Goal: Task Accomplishment & Management: Use online tool/utility

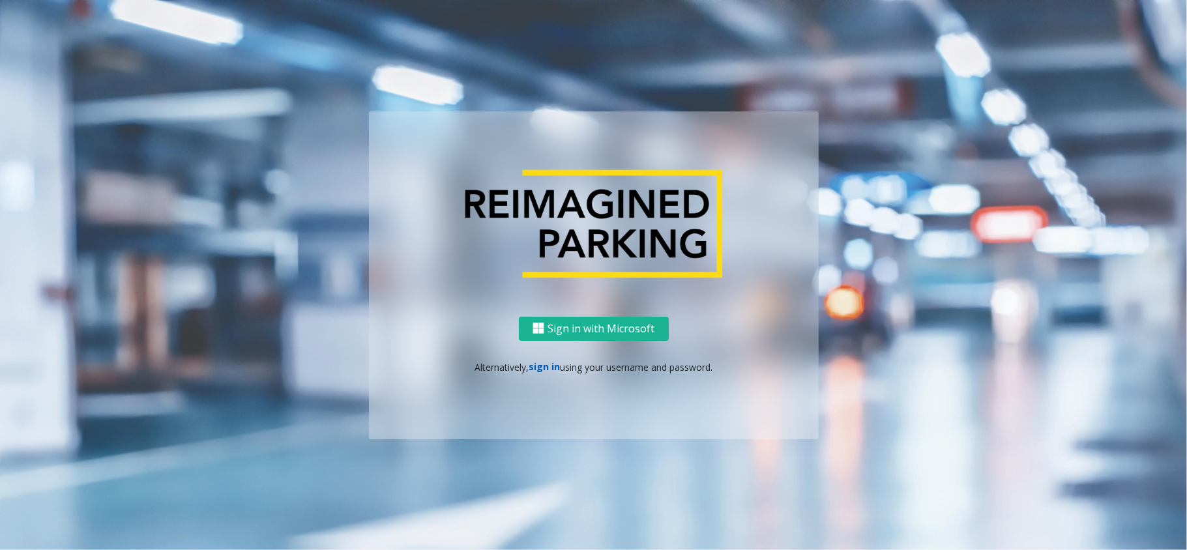
click at [548, 368] on link "sign in" at bounding box center [544, 367] width 31 height 12
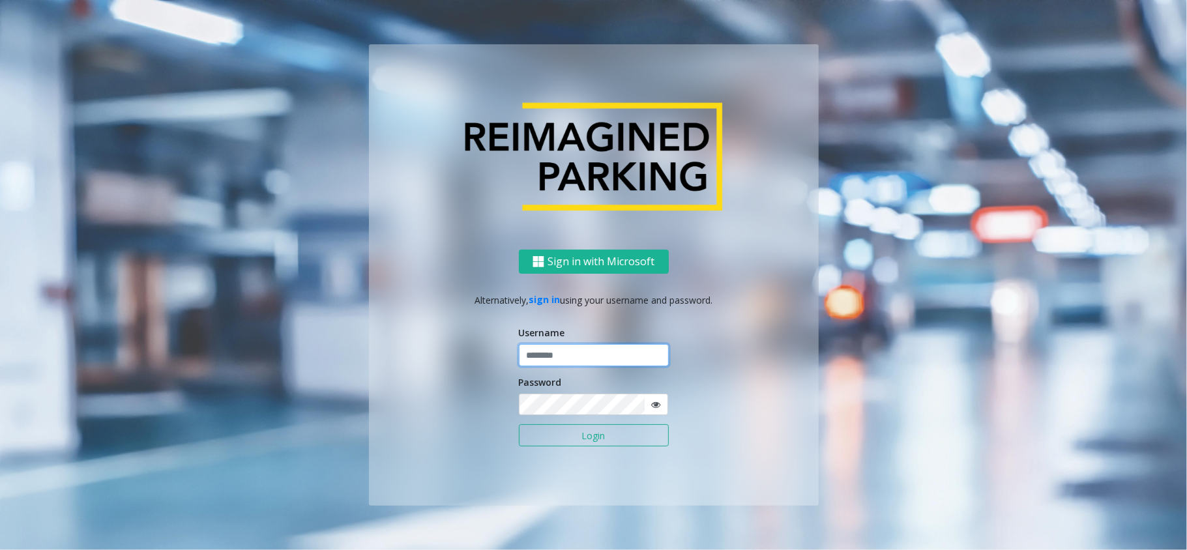
click at [562, 345] on input "text" at bounding box center [594, 355] width 150 height 22
type input "*****"
click at [519, 424] on button "Login" at bounding box center [594, 435] width 150 height 22
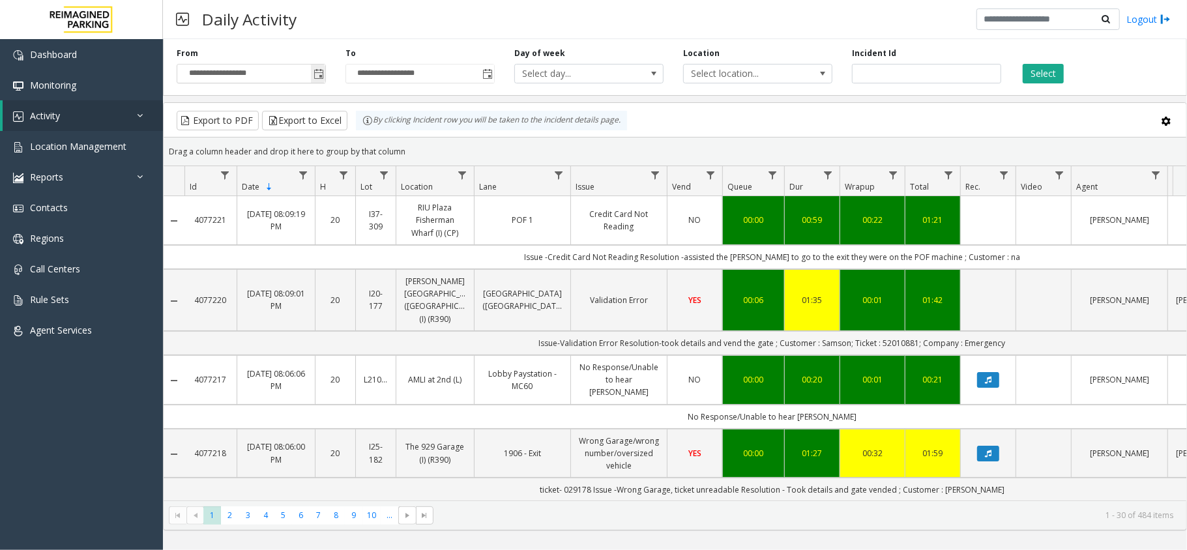
click at [316, 83] on span "Toggle popup" at bounding box center [318, 73] width 14 height 21
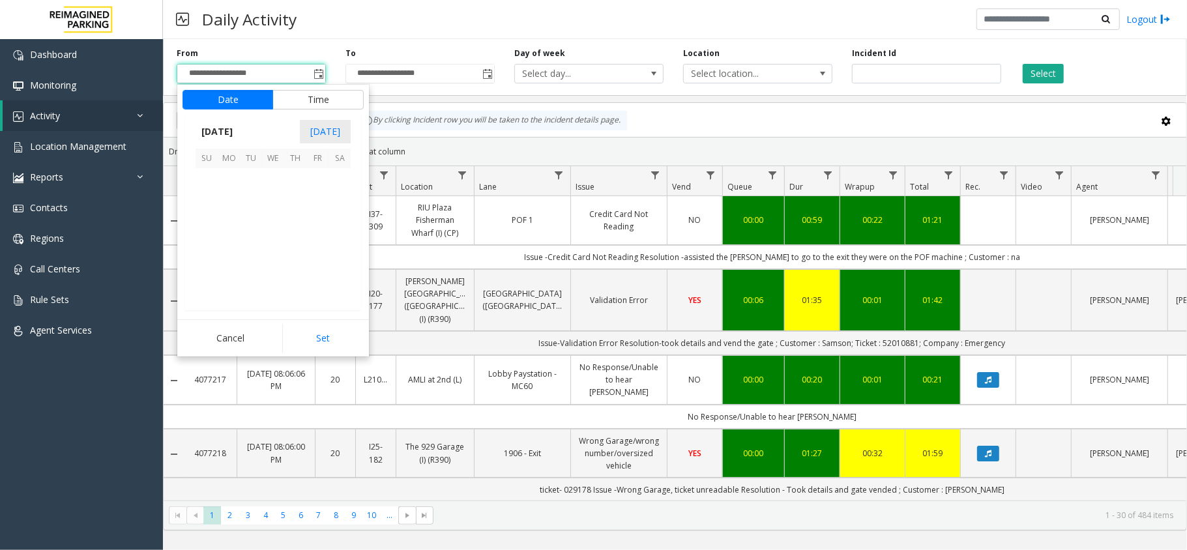
scroll to position [234001, 0]
click at [333, 200] on span "13" at bounding box center [340, 201] width 22 height 22
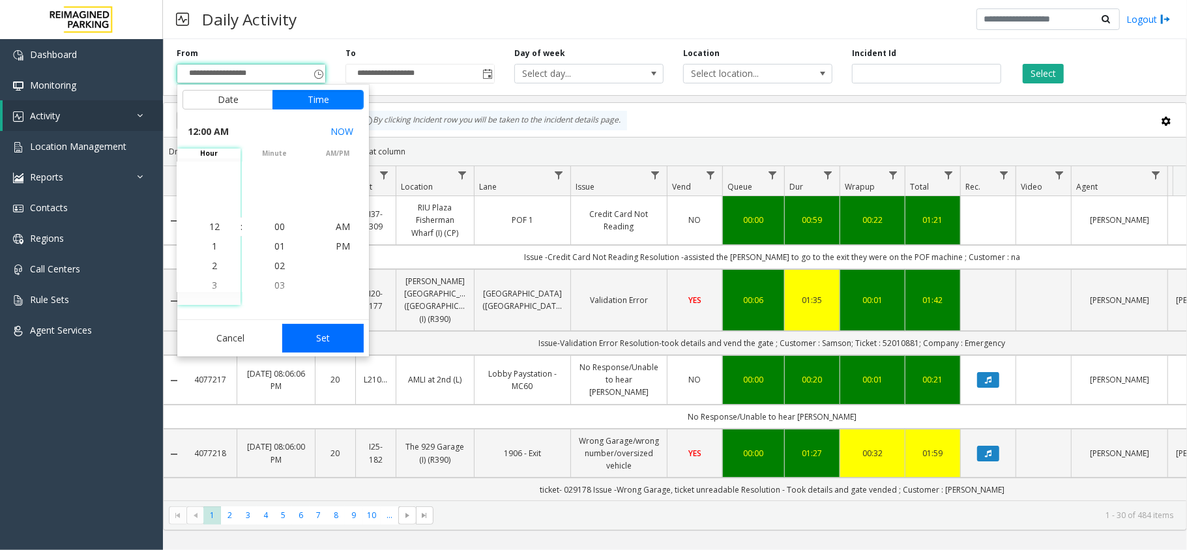
click at [305, 331] on button "Set" at bounding box center [323, 338] width 82 height 29
type input "**********"
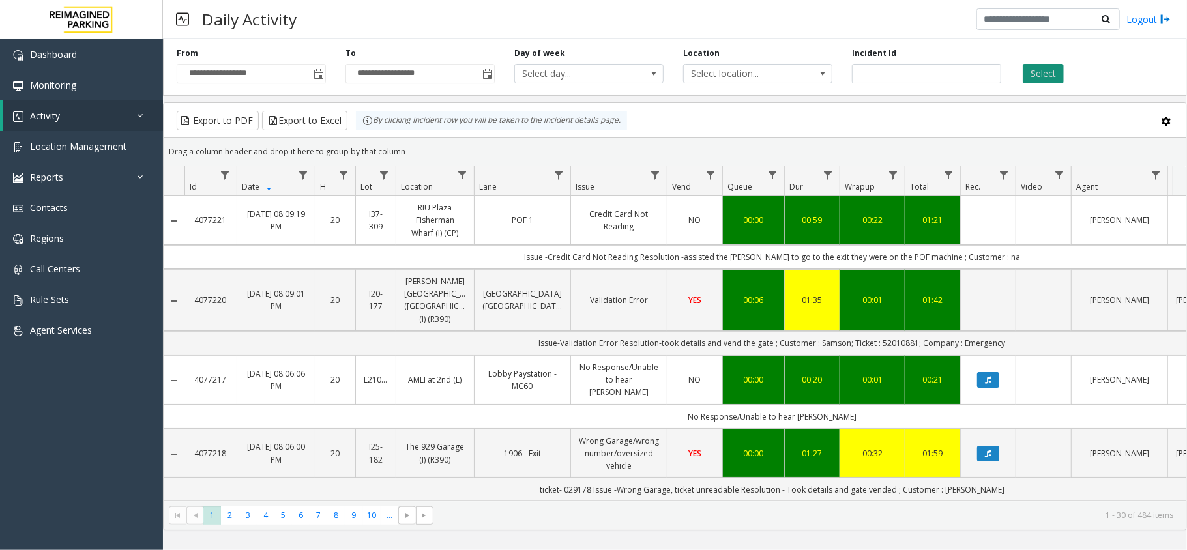
click at [1050, 73] on button "Select" at bounding box center [1043, 74] width 41 height 20
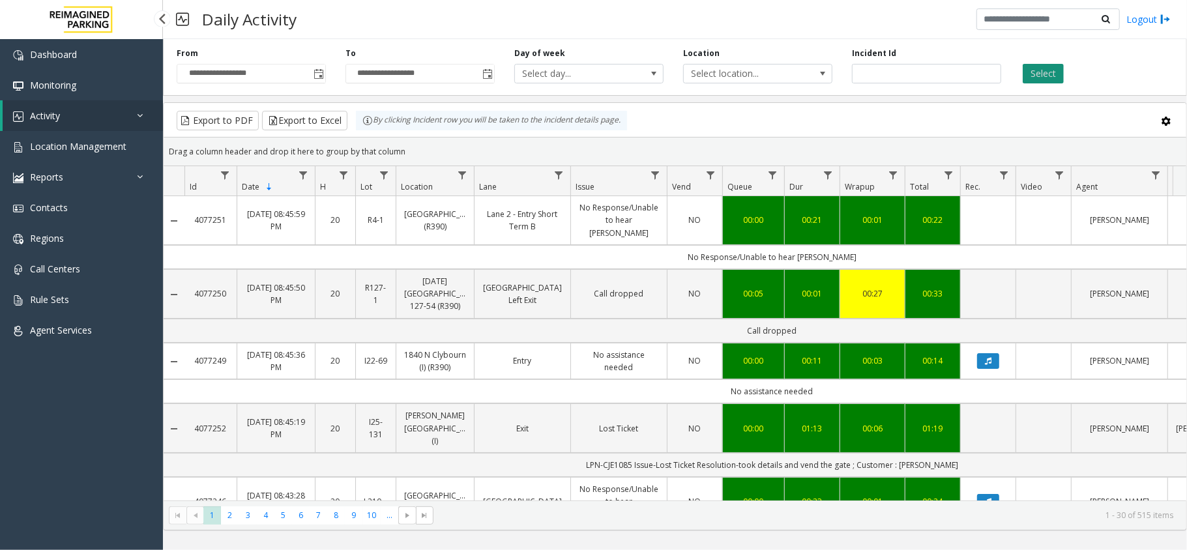
click at [1056, 74] on button "Select" at bounding box center [1043, 74] width 41 height 20
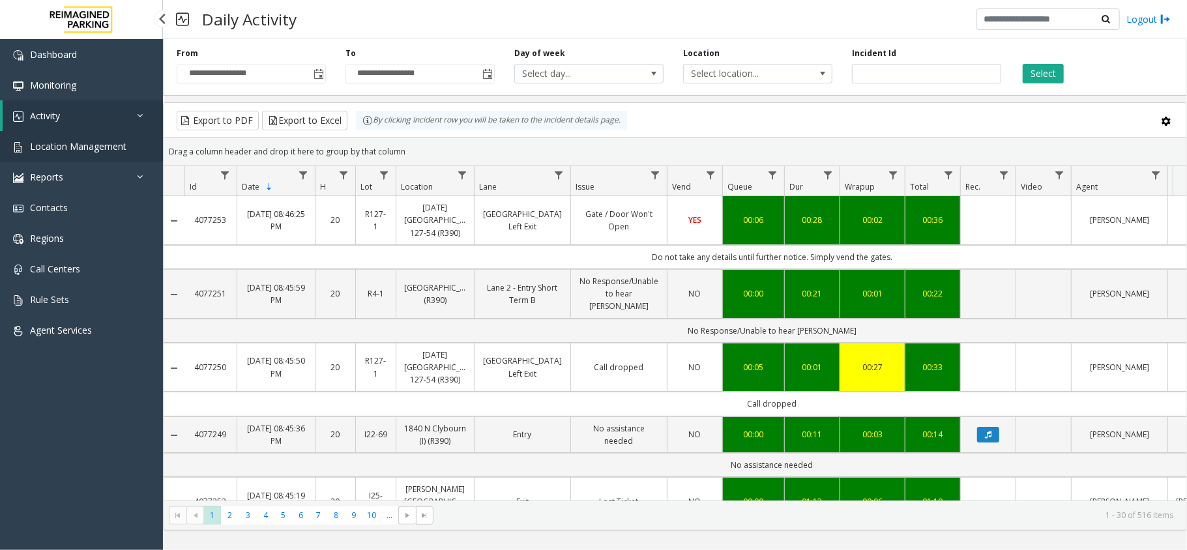
click at [76, 138] on link "Location Management" at bounding box center [81, 146] width 163 height 31
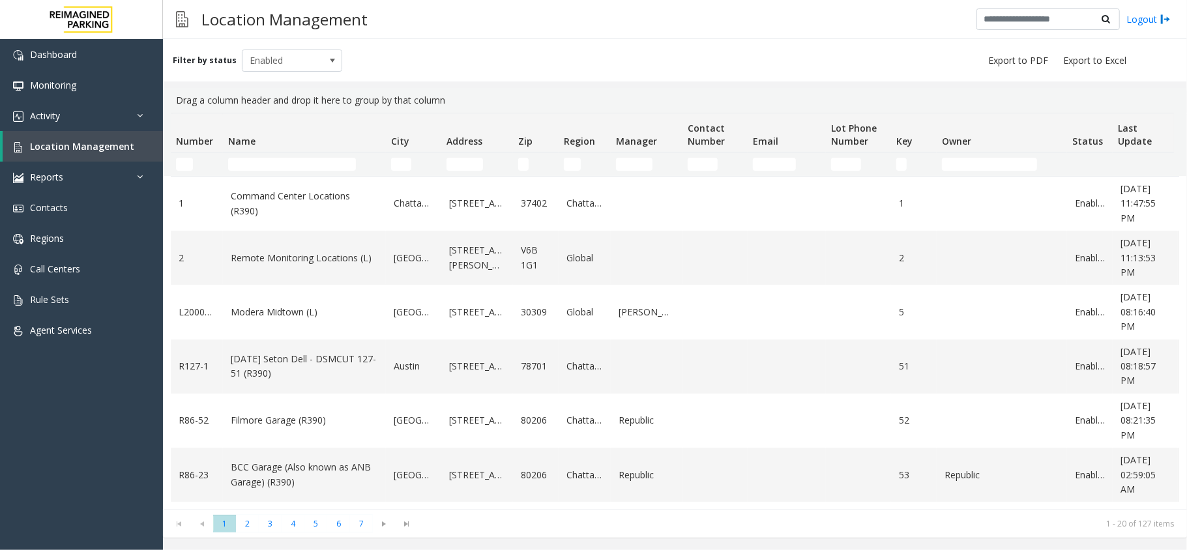
drag, startPoint x: 177, startPoint y: 100, endPoint x: 447, endPoint y: 102, distance: 269.3
click at [447, 102] on div "Drag a column header and drop it here to group by that column" at bounding box center [675, 100] width 1009 height 25
click at [434, 40] on div "Filter by status Enabled" at bounding box center [675, 60] width 1024 height 42
click at [27, 121] on link "Activity" at bounding box center [81, 115] width 163 height 31
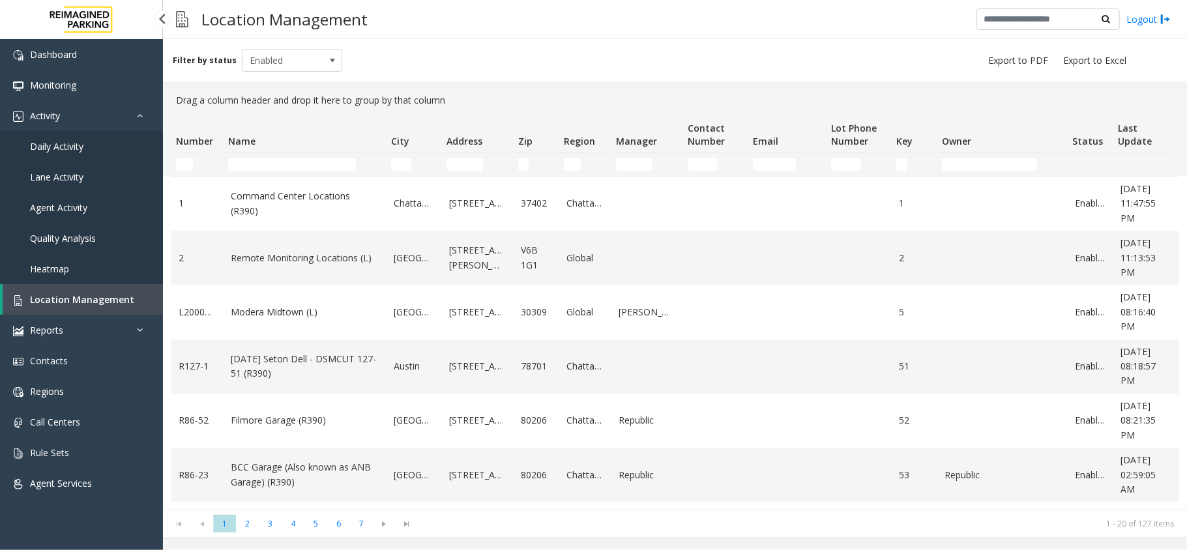
click at [31, 131] on link "Daily Activity" at bounding box center [81, 146] width 163 height 31
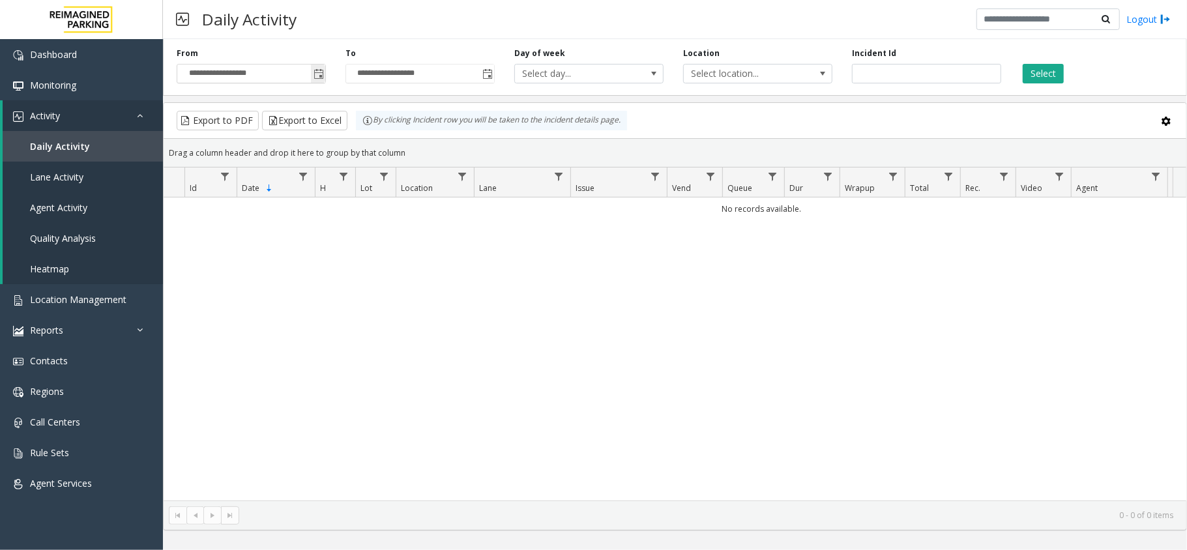
click at [318, 72] on span "Toggle popup" at bounding box center [319, 74] width 10 height 10
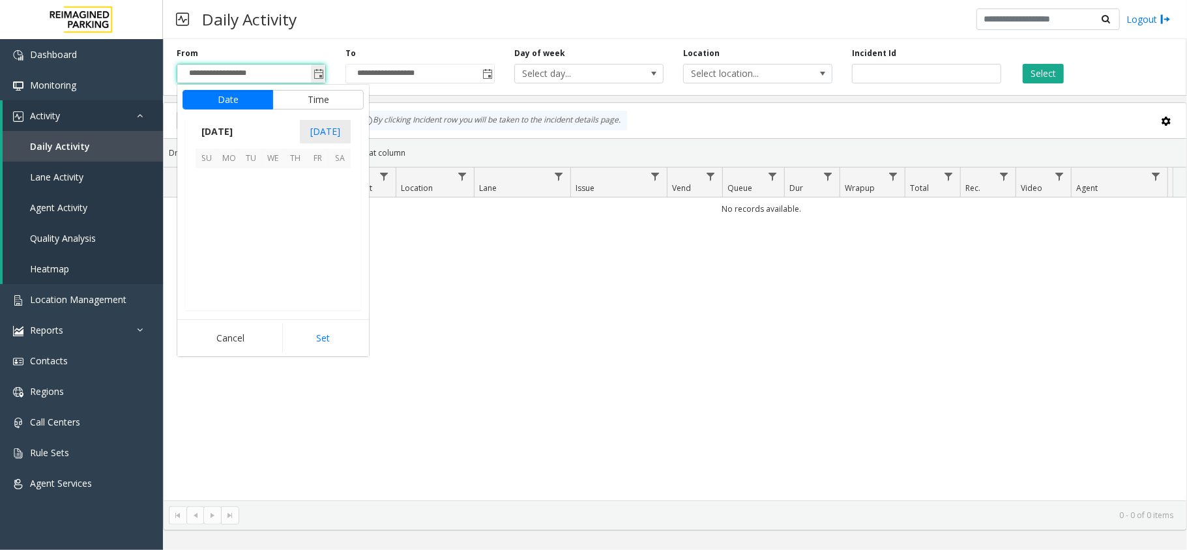
scroll to position [234001, 0]
click at [332, 201] on span "13" at bounding box center [340, 201] width 22 height 22
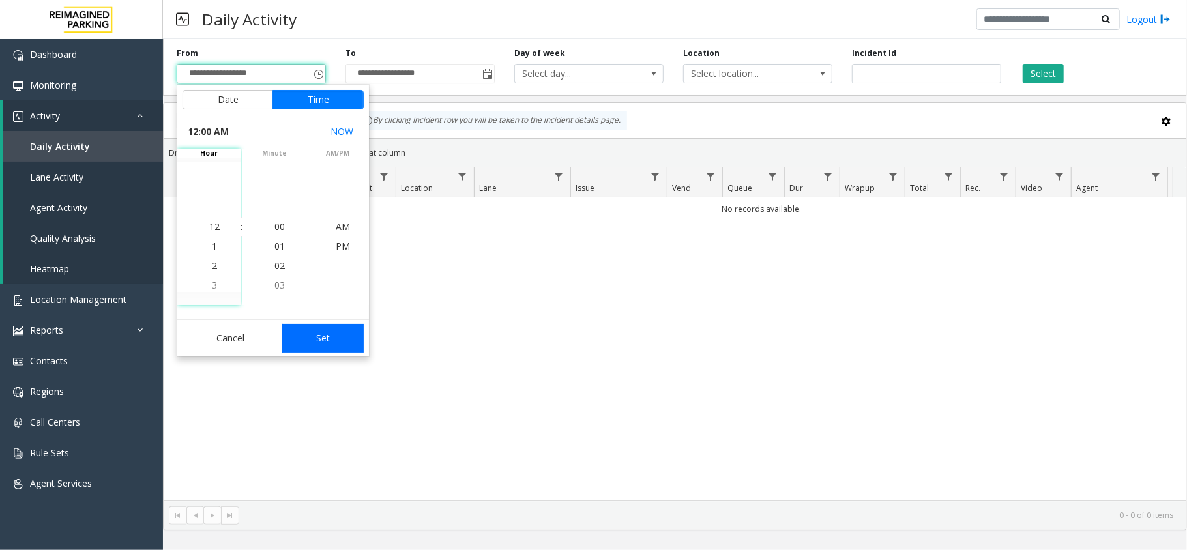
click at [334, 334] on button "Set" at bounding box center [323, 338] width 82 height 29
type input "**********"
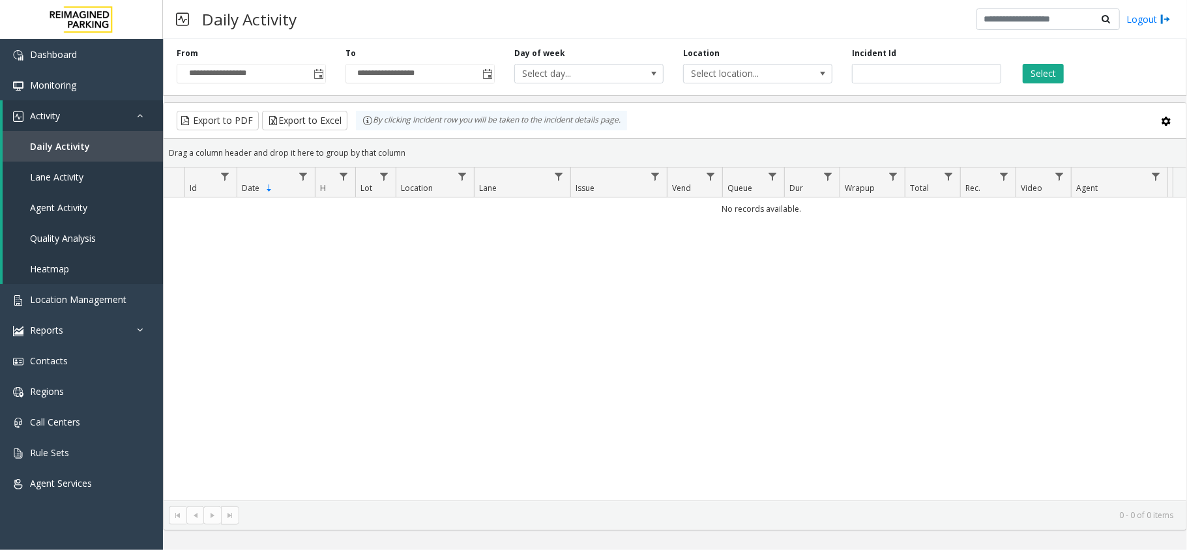
click at [1048, 84] on div "**********" at bounding box center [675, 65] width 1024 height 62
click at [1047, 78] on button "Select" at bounding box center [1043, 74] width 41 height 20
